Goal: Transaction & Acquisition: Book appointment/travel/reservation

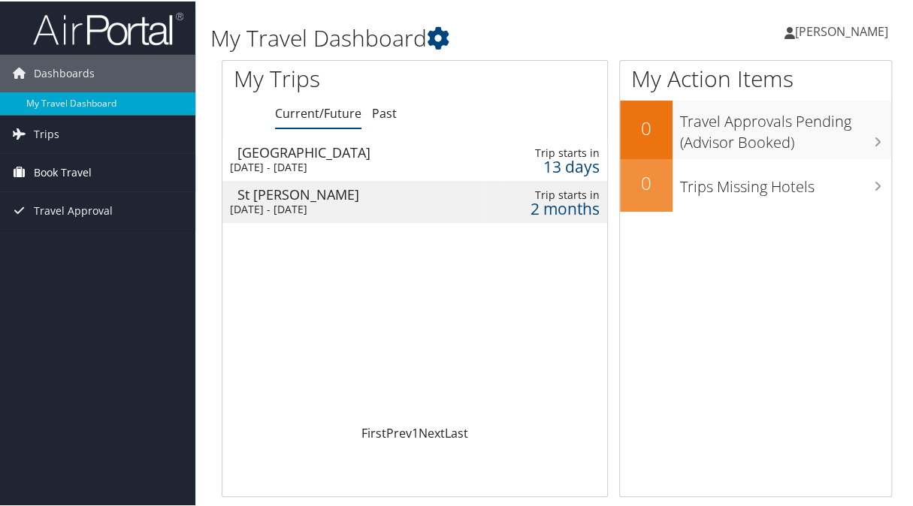
click at [65, 172] on span "Book Travel" at bounding box center [63, 172] width 58 height 38
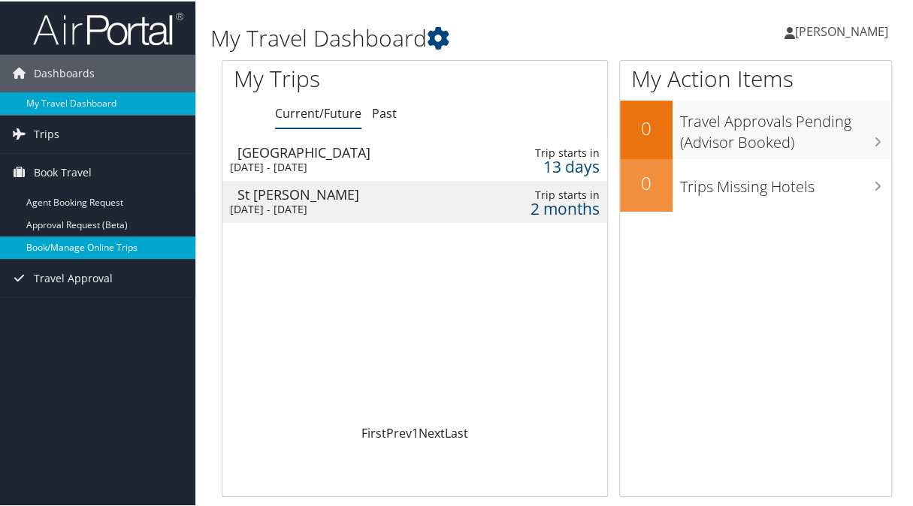
click at [74, 246] on link "Book/Manage Online Trips" at bounding box center [97, 246] width 195 height 23
